Goal: Information Seeking & Learning: Learn about a topic

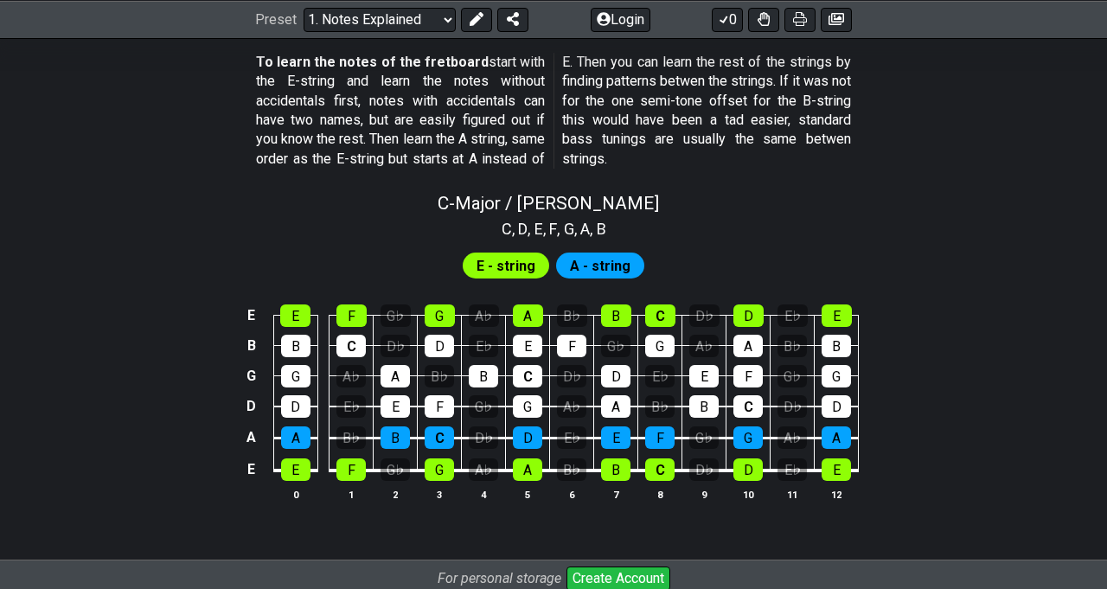
scroll to position [1593, 0]
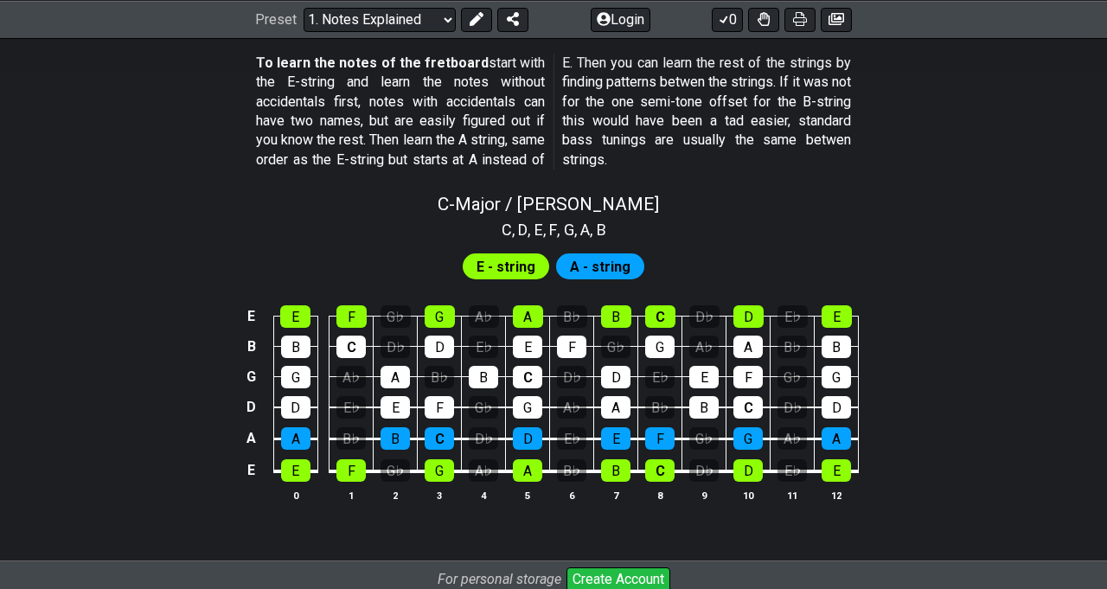
click at [604, 270] on span "A - string" at bounding box center [600, 266] width 61 height 25
click at [434, 26] on select "Welcome to #fretflip! Initial Preset Custom Preset Minor Pentatonic Major Penta…" at bounding box center [379, 19] width 152 height 24
click at [303, 31] on select "Welcome to #fretflip! Initial Preset Custom Preset Minor Pentatonic Major Penta…" at bounding box center [379, 19] width 152 height 24
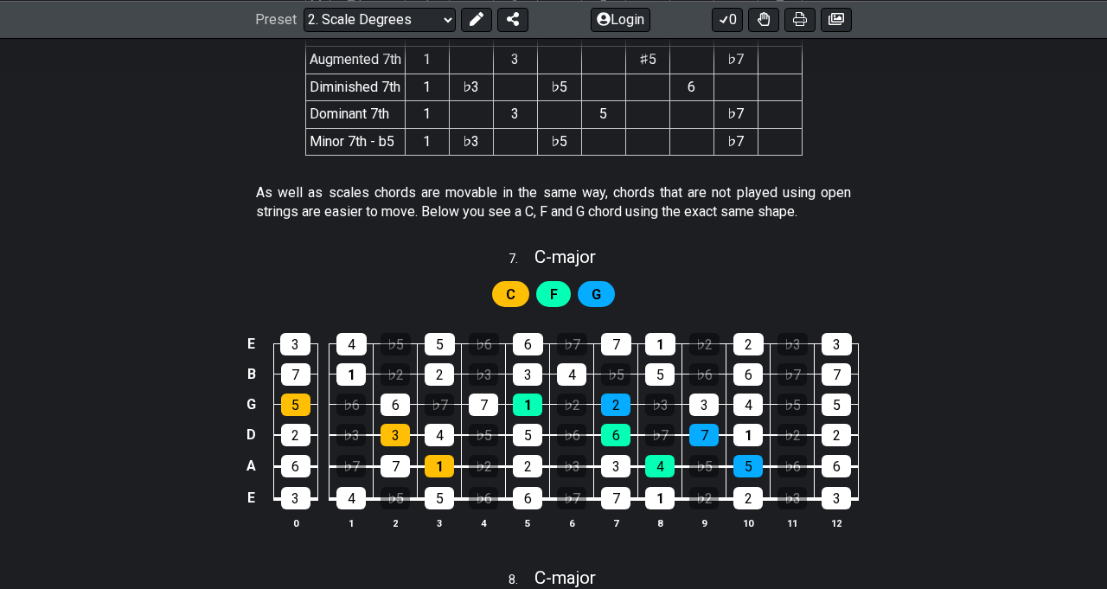
scroll to position [3611, 0]
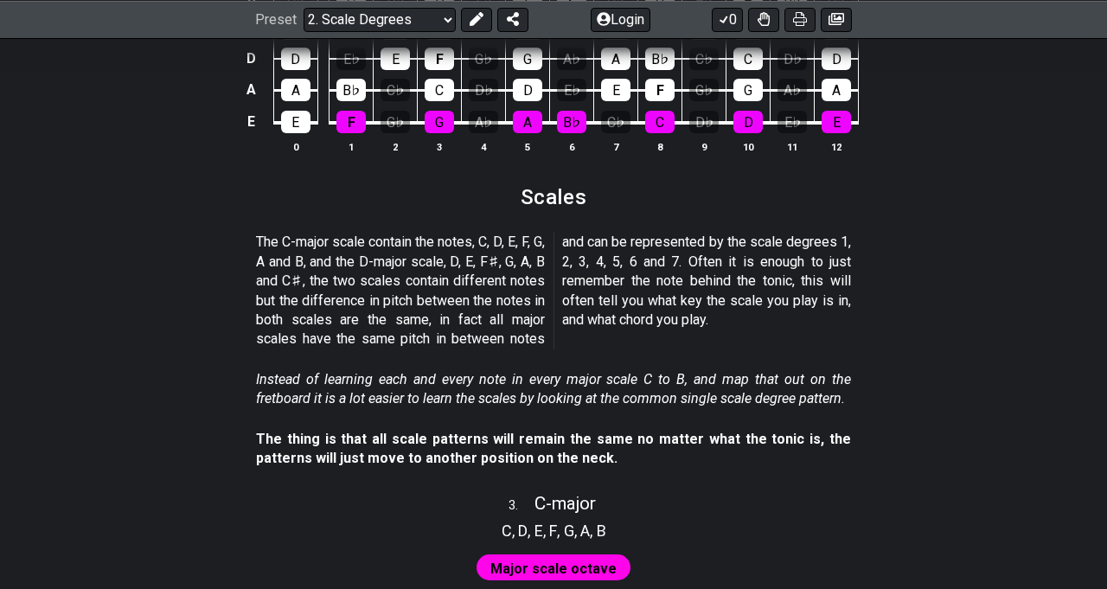
scroll to position [1653, 0]
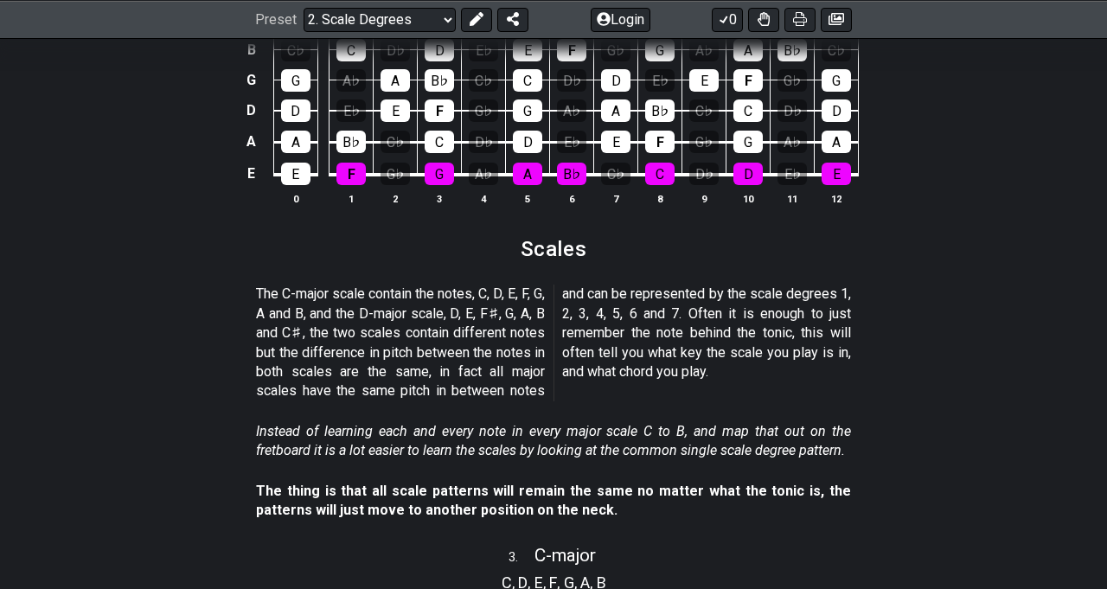
click at [413, 16] on select "Welcome to #fretflip! Initial Preset Custom Preset Minor Pentatonic Major Penta…" at bounding box center [379, 19] width 152 height 24
click at [303, 7] on select "Welcome to #fretflip! Initial Preset Custom Preset Minor Pentatonic Major Penta…" at bounding box center [379, 19] width 152 height 24
select select "/scale-degrees-and-intervals"
